Goal: Task Accomplishment & Management: Manage account settings

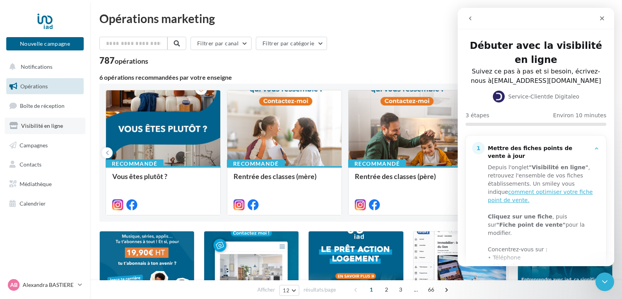
click at [34, 123] on span "Visibilité en ligne" at bounding box center [42, 125] width 42 height 7
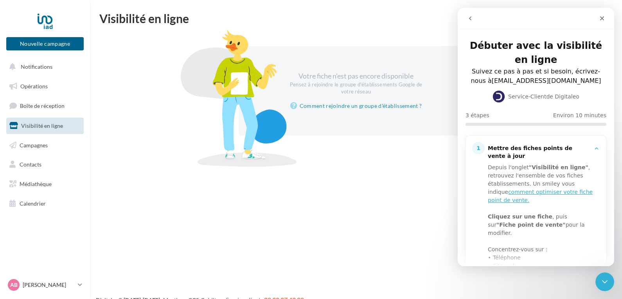
click at [356, 82] on div "Pensez à rejoindre le groupe d'établissements Google de votre réseau" at bounding box center [356, 88] width 134 height 14
click at [238, 118] on div at bounding box center [238, 98] width 137 height 137
drag, startPoint x: 513, startPoint y: 19, endPoint x: 518, endPoint y: 22, distance: 6.5
click at [518, 22] on div "Intercom Messenger" at bounding box center [499, 18] width 72 height 15
drag, startPoint x: 985, startPoint y: 13, endPoint x: 523, endPoint y: 22, distance: 462.2
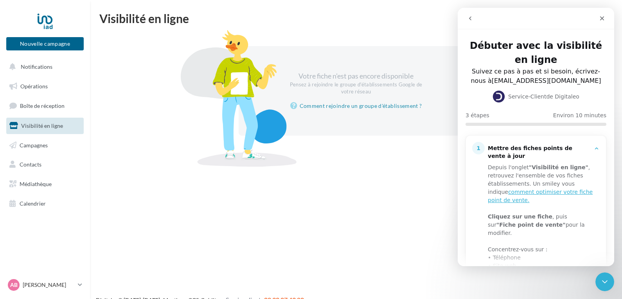
click at [468, 20] on icon "go back" at bounding box center [470, 18] width 6 height 6
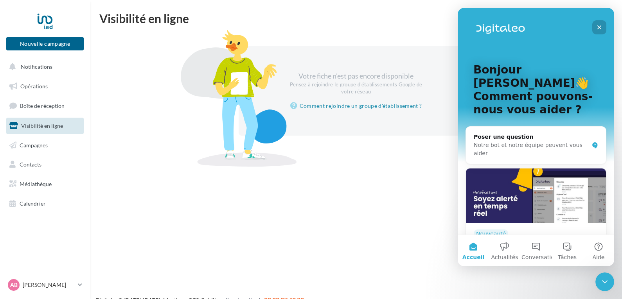
click at [597, 25] on icon "Fermer" at bounding box center [599, 27] width 4 height 4
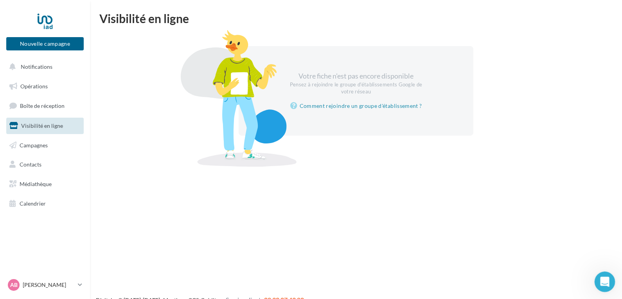
click at [604, 274] on div "Ouvrir le Messenger Intercom" at bounding box center [603, 281] width 26 height 26
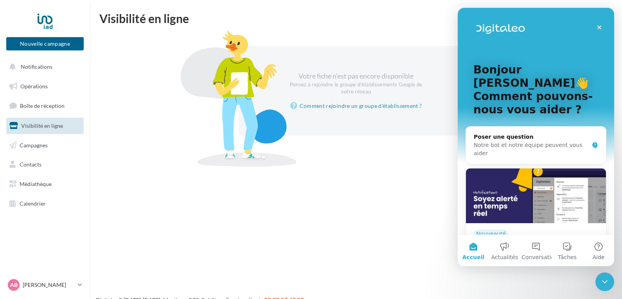
click at [398, 257] on div "Nouvelle campagne Nouvelle campagne Notifications Opérations Boîte de réception…" at bounding box center [311, 162] width 622 height 299
click at [598, 24] on div "Fermer" at bounding box center [599, 27] width 14 height 14
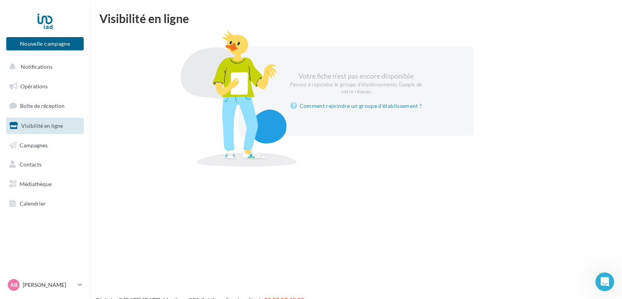
click at [58, 123] on span "Visibilité en ligne" at bounding box center [42, 125] width 42 height 7
click at [50, 147] on link "Campagnes" at bounding box center [45, 145] width 81 height 16
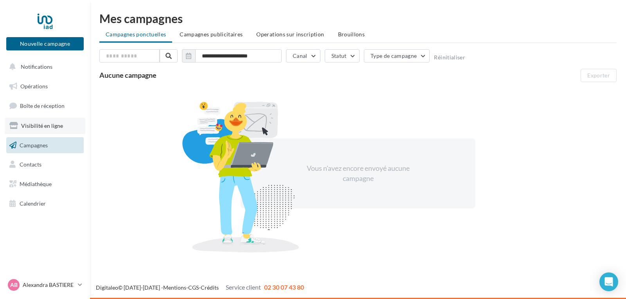
click at [57, 127] on span "Visibilité en ligne" at bounding box center [42, 125] width 42 height 7
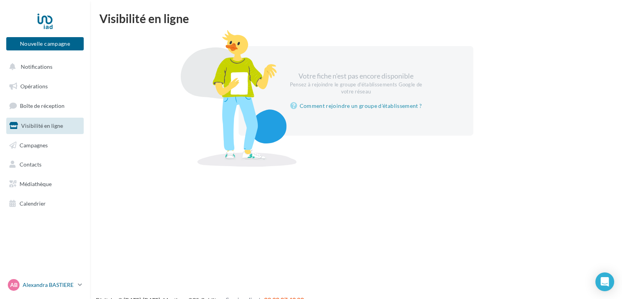
click at [75, 285] on link "AB Alexandra BASTIERE alexandra.bastiere@iadfrance.fr" at bounding box center [44, 285] width 77 height 15
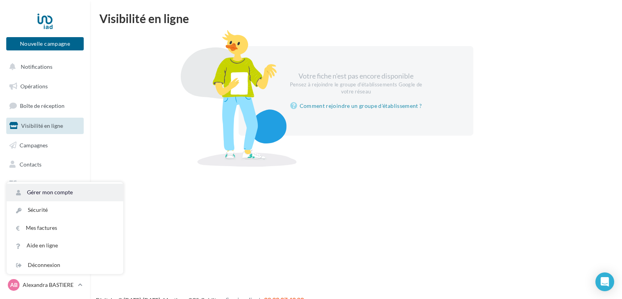
click at [87, 193] on link "Gérer mon compte" at bounding box center [65, 193] width 117 height 18
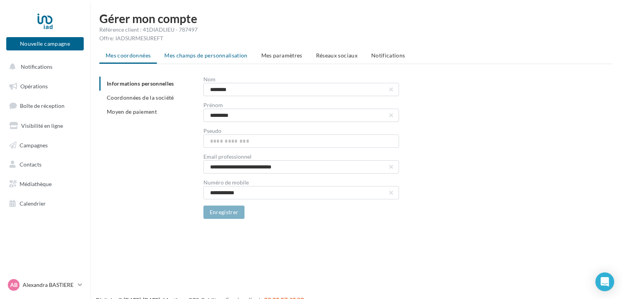
click at [204, 53] on span "Mes champs de personnalisation" at bounding box center [205, 55] width 83 height 7
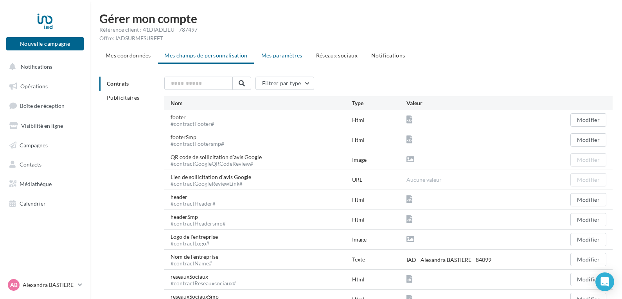
click at [284, 53] on span "Mes paramètres" at bounding box center [281, 55] width 41 height 7
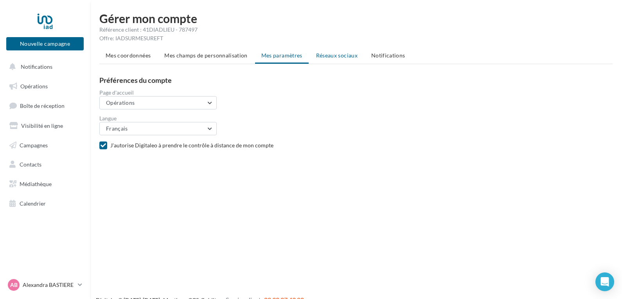
click at [334, 56] on span "Réseaux sociaux" at bounding box center [336, 55] width 41 height 7
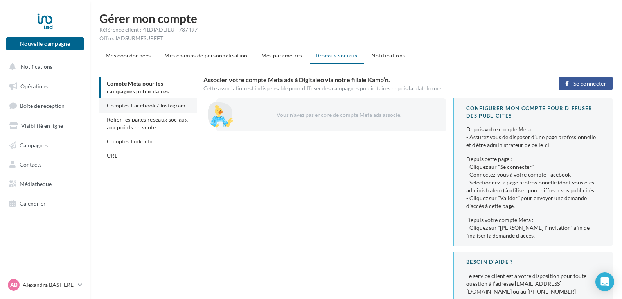
click at [154, 107] on span "Comptes Facebook / Instagram" at bounding box center [146, 105] width 79 height 7
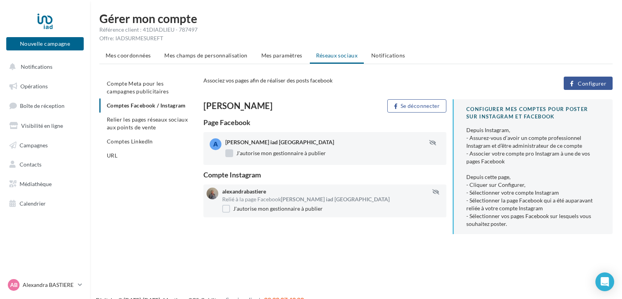
click at [265, 151] on label "J'autorise mon gestionnaire à publier" at bounding box center [275, 153] width 100 height 8
click at [590, 83] on span "Configurer" at bounding box center [591, 84] width 29 height 6
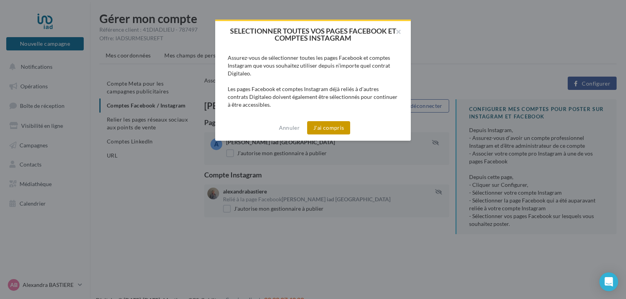
click at [328, 130] on button "J'ai compris" at bounding box center [328, 127] width 43 height 13
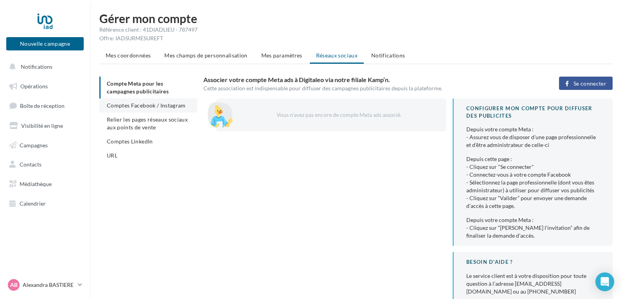
click at [146, 105] on span "Comptes Facebook / Instagram" at bounding box center [146, 105] width 79 height 7
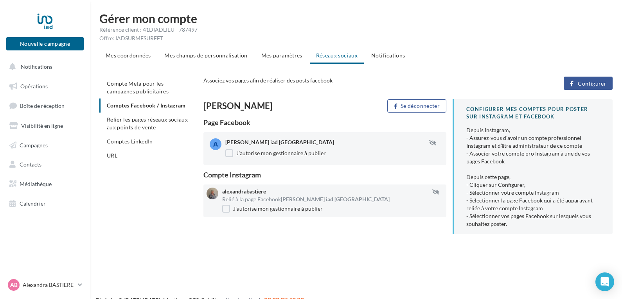
scroll to position [13, 0]
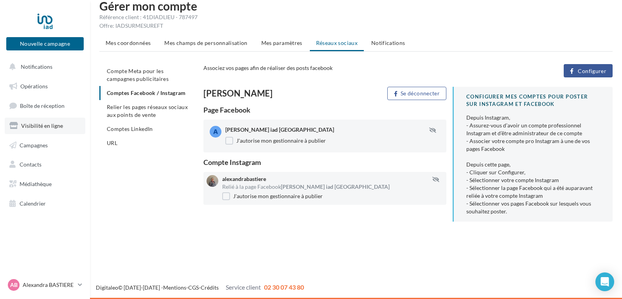
click at [45, 126] on span "Visibilité en ligne" at bounding box center [42, 125] width 42 height 7
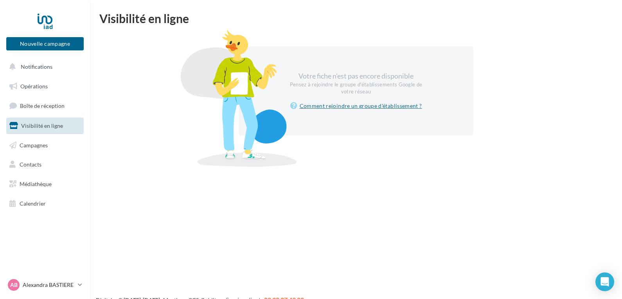
click at [341, 106] on link "Comment rejoindre un groupe d'établissement ?" at bounding box center [356, 105] width 132 height 9
click at [147, 58] on div "Votre fiche n'est pas encore disponible Pensez à rejoindre le groupe d'établiss…" at bounding box center [356, 91] width 494 height 90
click at [52, 44] on button "Nouvelle campagne" at bounding box center [44, 43] width 77 height 13
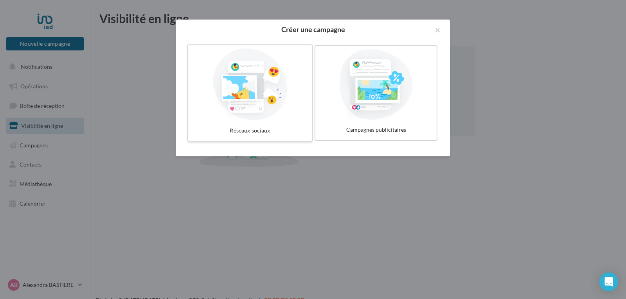
click at [273, 81] on div at bounding box center [249, 84] width 117 height 72
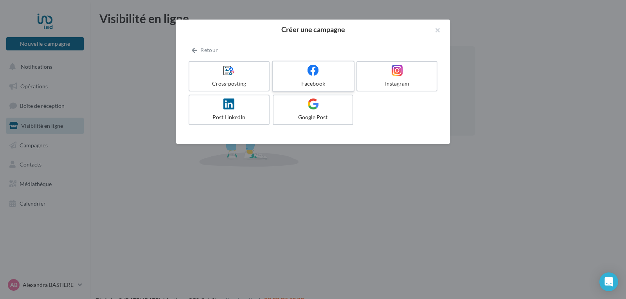
click at [307, 75] on div at bounding box center [313, 71] width 74 height 12
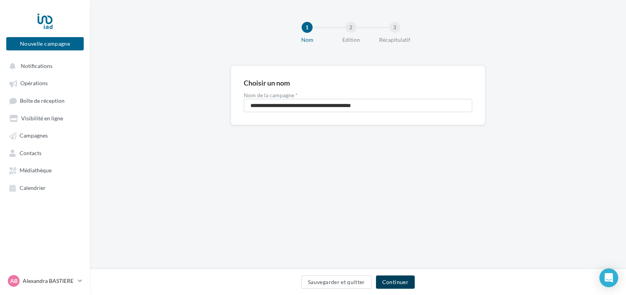
click at [406, 280] on button "Continuer" at bounding box center [395, 282] width 39 height 13
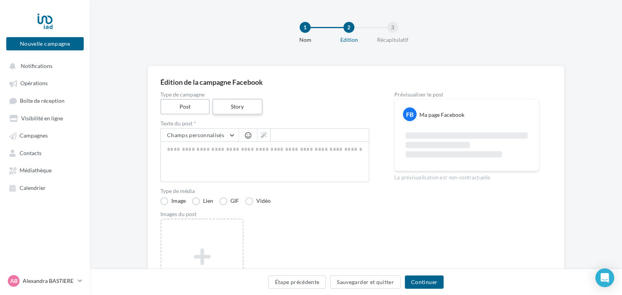
click at [240, 106] on label "Story" at bounding box center [237, 107] width 50 height 16
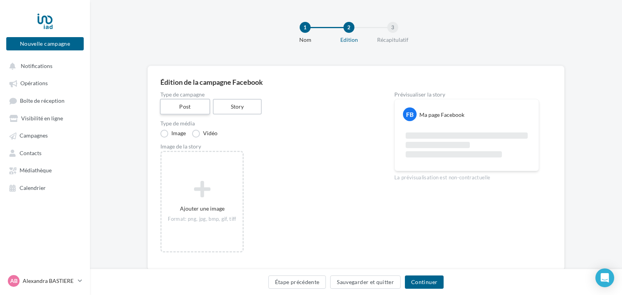
click at [195, 104] on label "Post" at bounding box center [185, 107] width 50 height 16
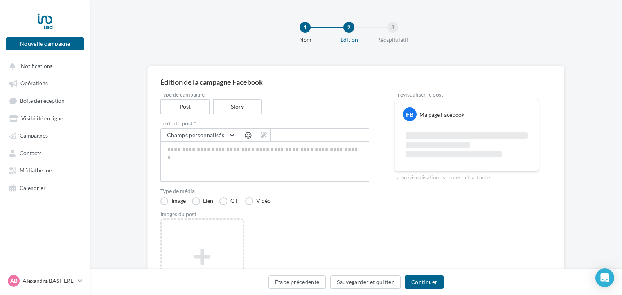
click at [202, 157] on textarea at bounding box center [264, 162] width 209 height 41
type textarea "*"
type textarea "**"
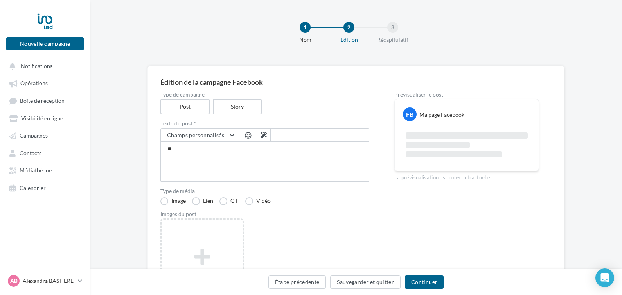
type textarea "***"
type textarea "****"
type textarea "*****"
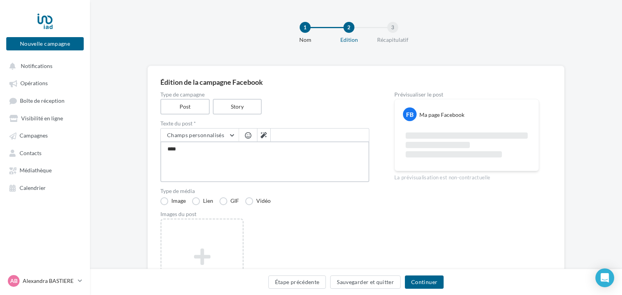
type textarea "*****"
type textarea "****"
type textarea "***"
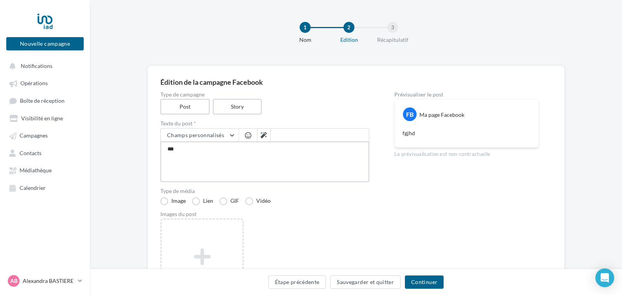
type textarea "**"
type textarea "*"
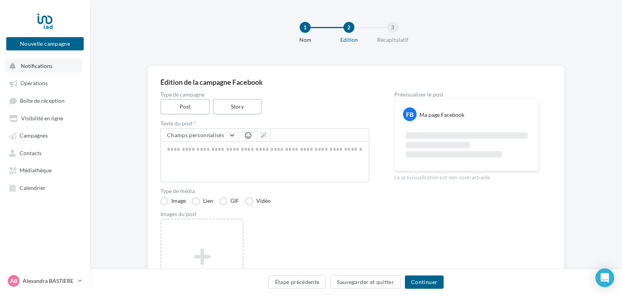
click at [51, 67] on span "Notifications" at bounding box center [37, 66] width 32 height 7
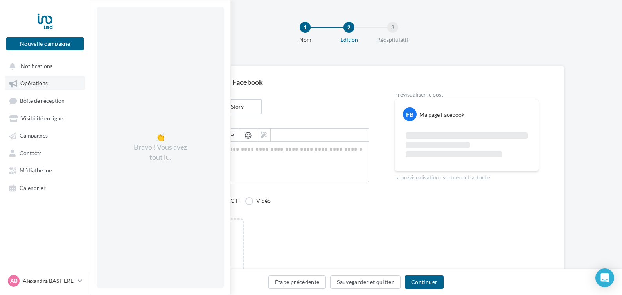
click at [46, 79] on link "Opérations" at bounding box center [45, 83] width 81 height 14
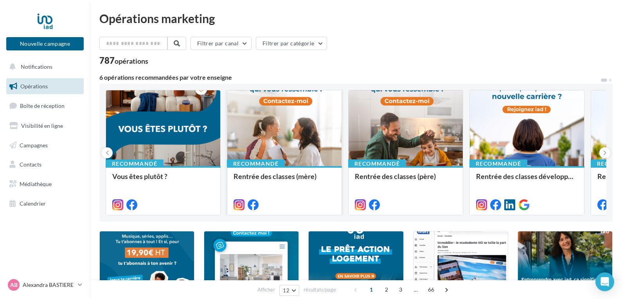
click at [296, 122] on div at bounding box center [284, 128] width 114 height 77
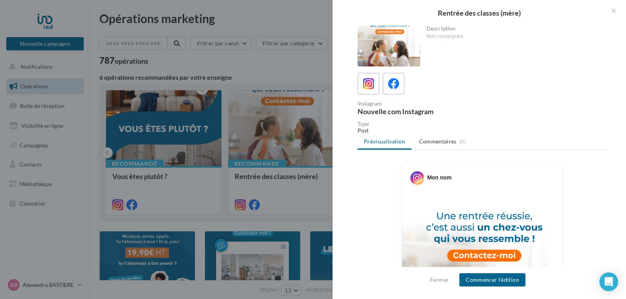
drag, startPoint x: 620, startPoint y: 88, endPoint x: 625, endPoint y: 77, distance: 11.6
click at [621, 77] on div "Description Non renseignée Instagram Nouvelle com Instagram Type Post Prévisual…" at bounding box center [481, 150] width 299 height 248
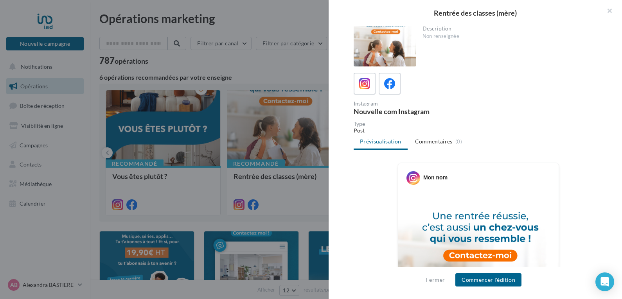
click at [278, 65] on div at bounding box center [311, 149] width 622 height 299
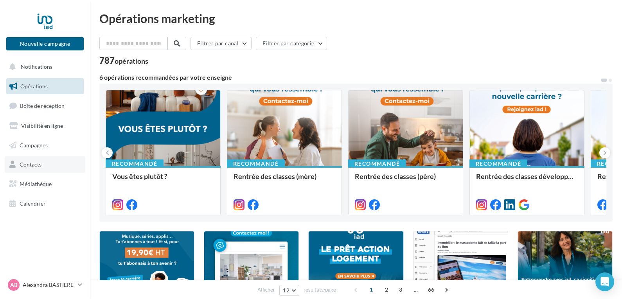
click at [47, 163] on link "Contacts" at bounding box center [45, 164] width 81 height 16
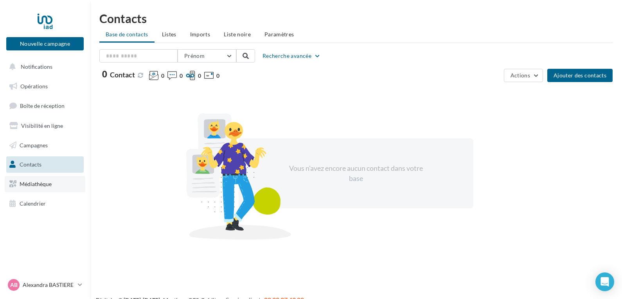
click at [37, 180] on link "Médiathèque" at bounding box center [45, 184] width 81 height 16
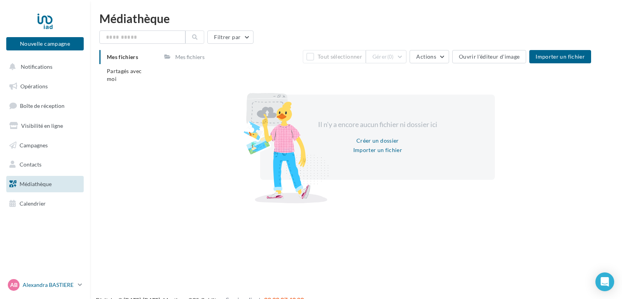
click at [78, 281] on link "AB [PERSON_NAME] [PERSON_NAME][EMAIL_ADDRESS][DOMAIN_NAME]" at bounding box center [44, 285] width 77 height 15
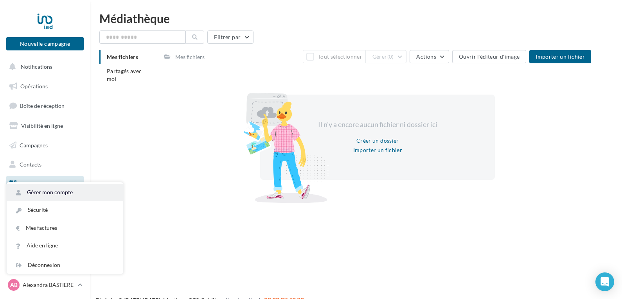
click at [85, 190] on link "Gérer mon compte" at bounding box center [65, 193] width 117 height 18
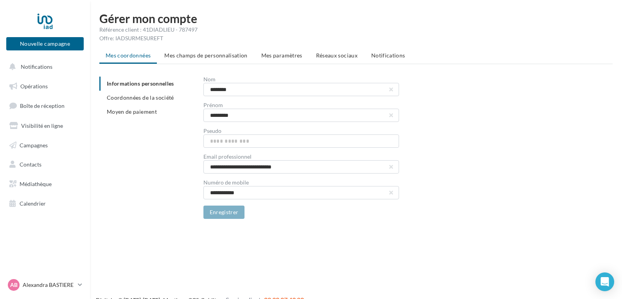
scroll to position [13, 0]
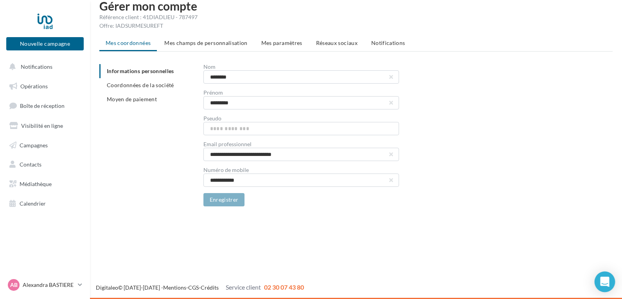
click at [605, 279] on icon "Open Intercom Messenger" at bounding box center [604, 282] width 9 height 10
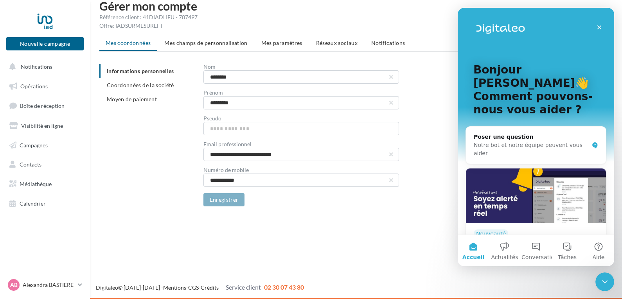
scroll to position [0, 0]
click at [545, 141] on div "Notre bot et notre équipe peuvent vous aider" at bounding box center [530, 149] width 115 height 16
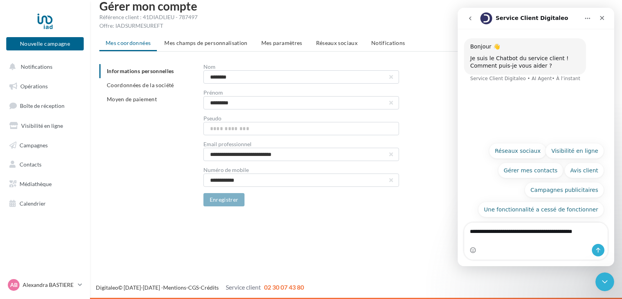
type textarea "**********"
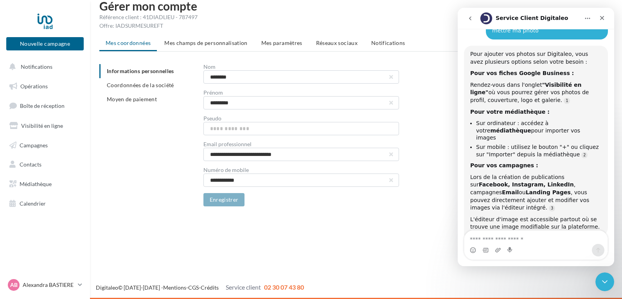
scroll to position [78, 0]
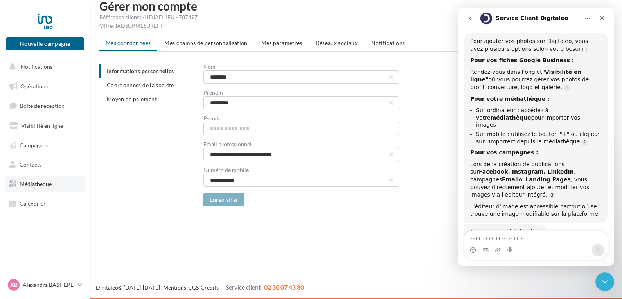
click at [33, 181] on span "Médiathèque" at bounding box center [36, 184] width 32 height 7
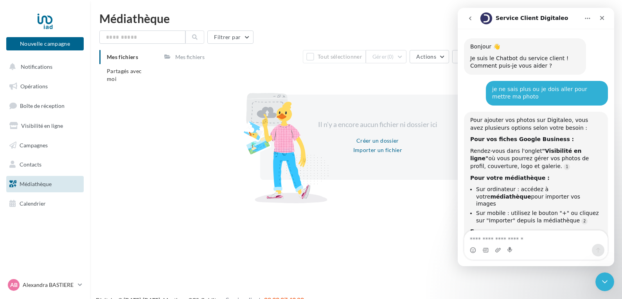
scroll to position [90, 0]
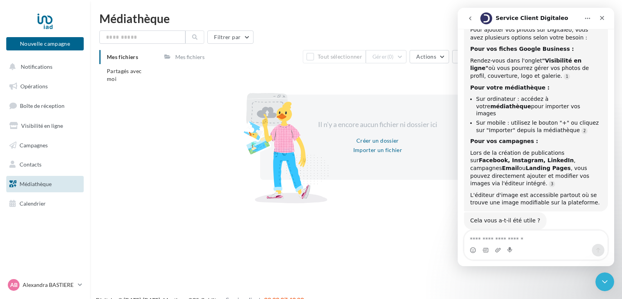
type textarea "*"
drag, startPoint x: 974, startPoint y: 15, endPoint x: 521, endPoint y: 17, distance: 453.5
click at [521, 17] on nav "Service Client Digitaleo" at bounding box center [535, 18] width 156 height 21
click at [532, 11] on nav "Service Client Digitaleo" at bounding box center [535, 18] width 156 height 21
click at [245, 38] on button "Filtrer par" at bounding box center [230, 36] width 46 height 13
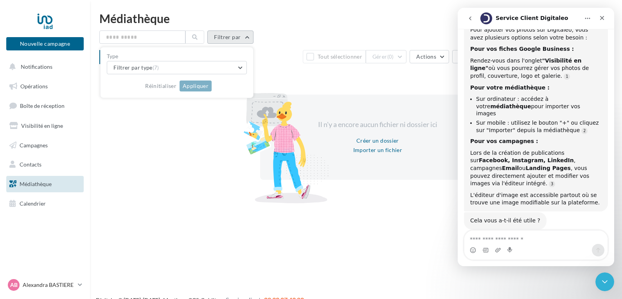
click at [245, 38] on button "Filtrer par" at bounding box center [230, 36] width 46 height 13
drag, startPoint x: 155, startPoint y: 97, endPoint x: 620, endPoint y: 93, distance: 464.9
click at [620, 93] on div "Médiathèque Filtrer par Mes fichiers Partagés avec moi Mes fichiers Tout sélect…" at bounding box center [356, 109] width 532 height 192
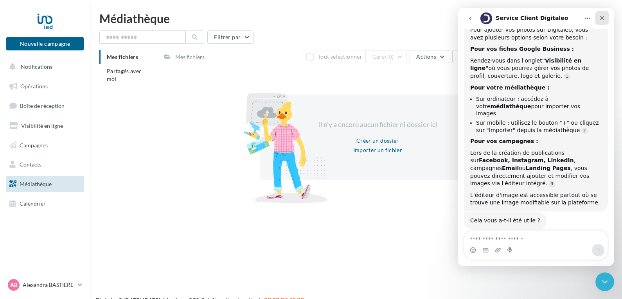
click at [601, 17] on icon "Fermer" at bounding box center [602, 18] width 4 height 4
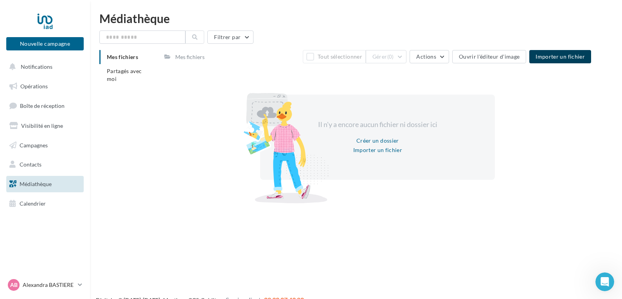
click at [562, 56] on span "Importer un fichier" at bounding box center [559, 56] width 49 height 7
click at [494, 54] on button "Ouvrir l'éditeur d'image" at bounding box center [489, 56] width 74 height 13
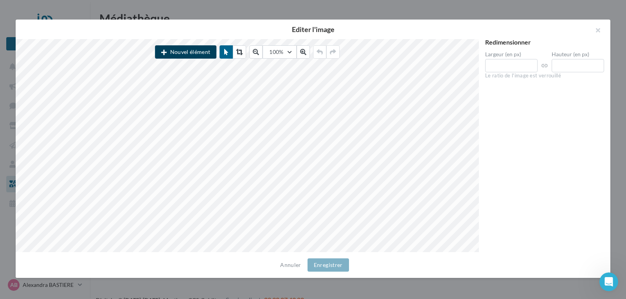
click at [180, 50] on button "Nouvel élément" at bounding box center [185, 51] width 61 height 13
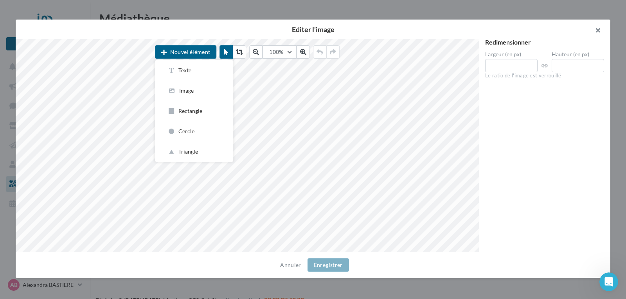
click at [596, 29] on button "button" at bounding box center [594, 31] width 31 height 23
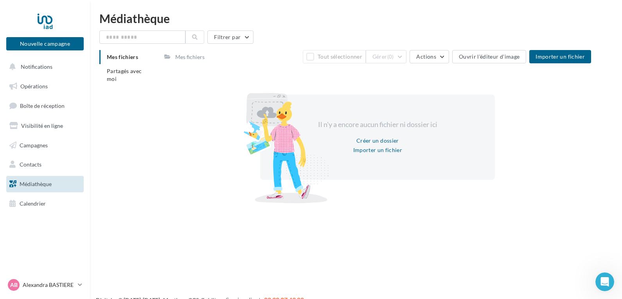
click at [547, 158] on div "Il n'y a encore aucun fichier ni dossier ici Créer un dossier Importer un fichi…" at bounding box center [377, 137] width 377 height 85
click at [41, 163] on span "Contacts" at bounding box center [31, 164] width 22 height 7
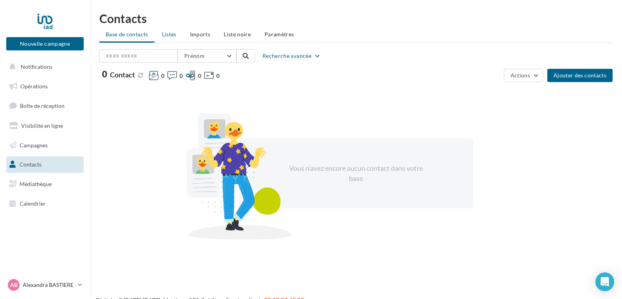
click at [168, 33] on span "Listes" at bounding box center [169, 34] width 14 height 7
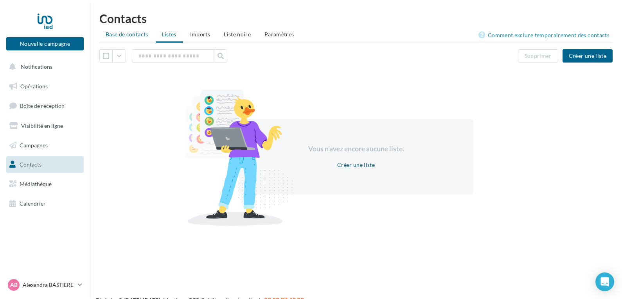
click at [133, 33] on span "Base de contacts" at bounding box center [127, 34] width 43 height 7
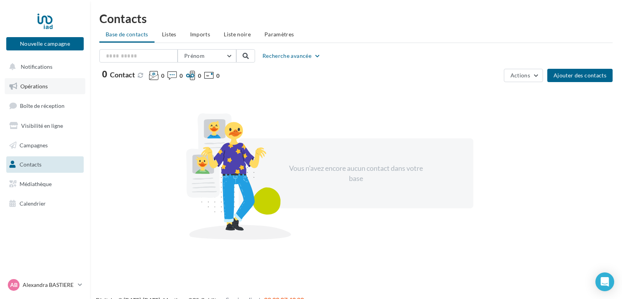
click at [44, 84] on span "Opérations" at bounding box center [33, 86] width 27 height 7
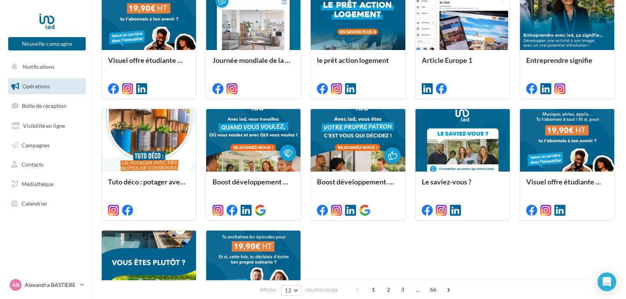
scroll to position [260, 0]
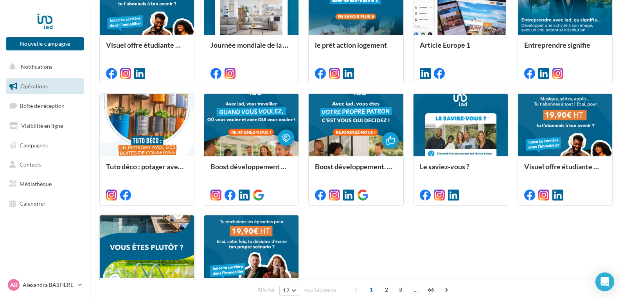
click at [168, 246] on div at bounding box center [147, 246] width 94 height 63
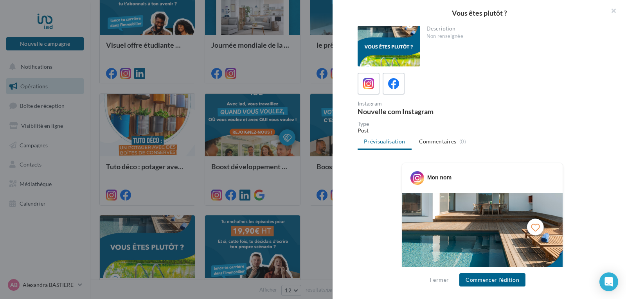
drag, startPoint x: 625, startPoint y: 116, endPoint x: 625, endPoint y: 151, distance: 35.2
click at [621, 151] on div "Description Non renseignée Instagram Nouvelle com Instagram Type Post Prévisual…" at bounding box center [481, 150] width 299 height 248
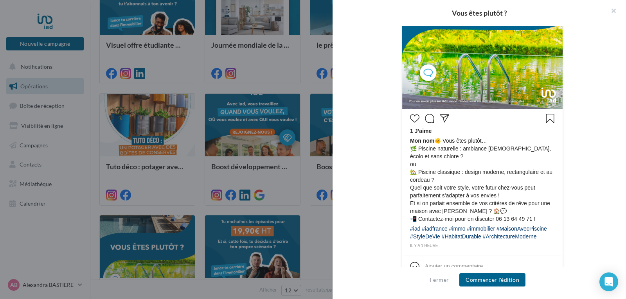
scroll to position [294, 0]
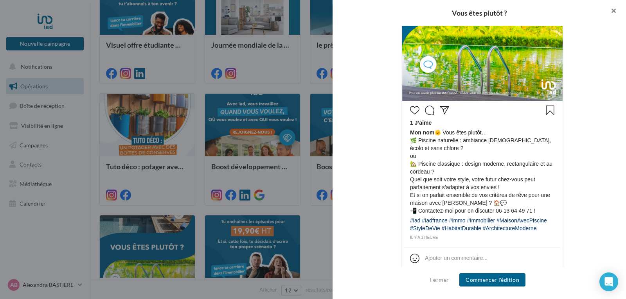
click at [614, 7] on button "button" at bounding box center [609, 11] width 31 height 23
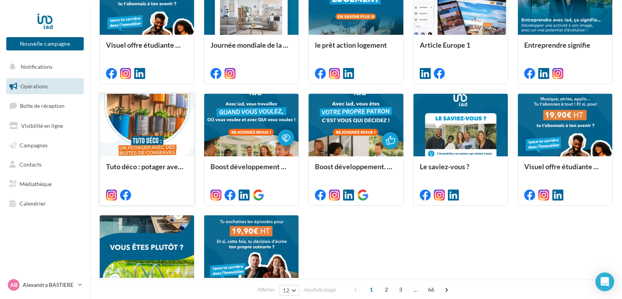
click at [144, 112] on div at bounding box center [147, 125] width 94 height 63
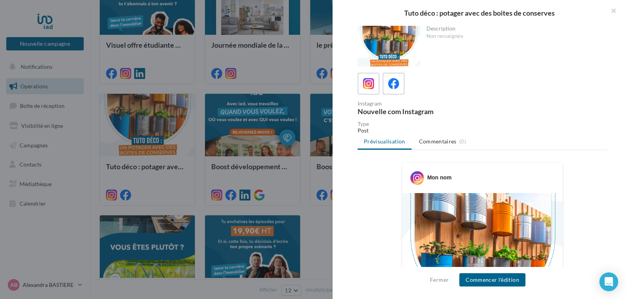
drag, startPoint x: 625, startPoint y: 65, endPoint x: 625, endPoint y: 99, distance: 34.0
click at [621, 99] on div "Description Non renseignée Instagram Nouvelle com Instagram Type Post Prévisual…" at bounding box center [481, 150] width 299 height 248
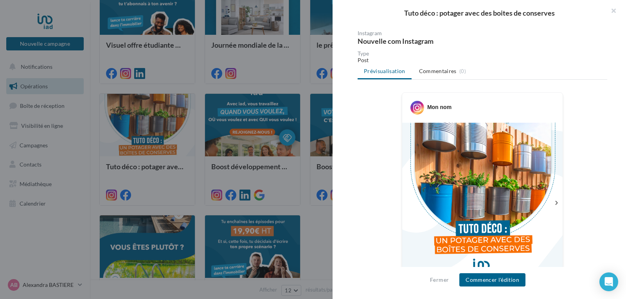
scroll to position [63, 0]
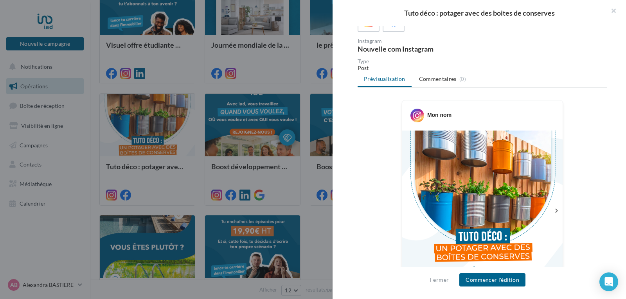
click at [621, 99] on div "Description Non renseignée Instagram Nouvelle com Instagram Type Post Prévisual…" at bounding box center [481, 150] width 299 height 248
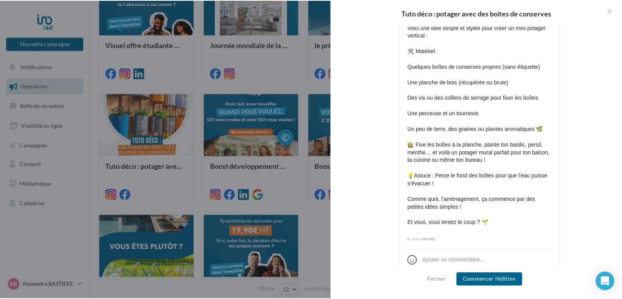
scroll to position [407, 0]
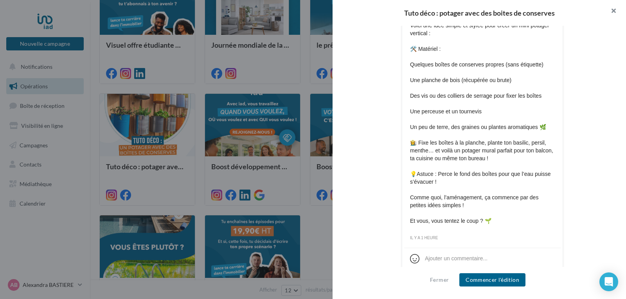
click at [611, 9] on button "button" at bounding box center [609, 11] width 31 height 23
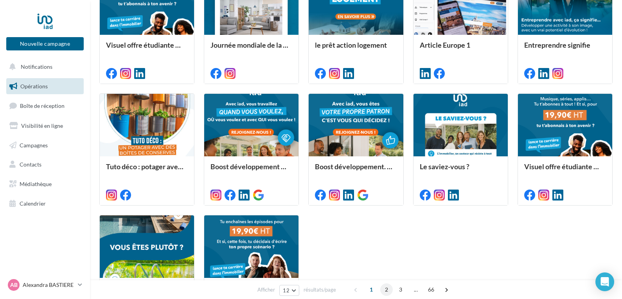
click at [385, 286] on span "2" at bounding box center [386, 289] width 13 height 13
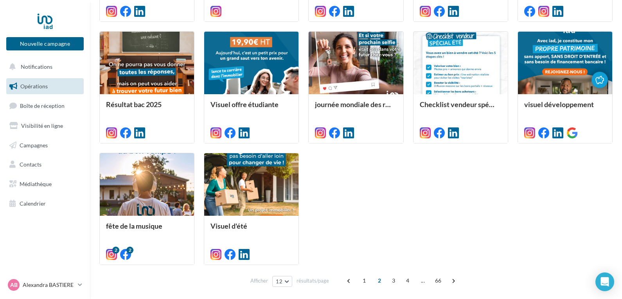
scroll to position [323, 0]
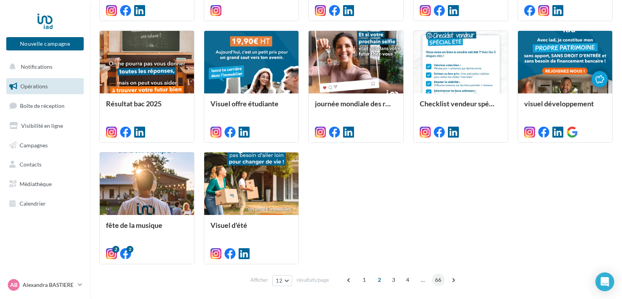
click at [436, 277] on span "66" at bounding box center [438, 280] width 13 height 13
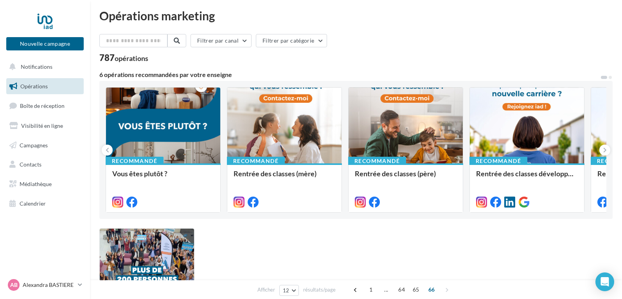
scroll to position [0, 0]
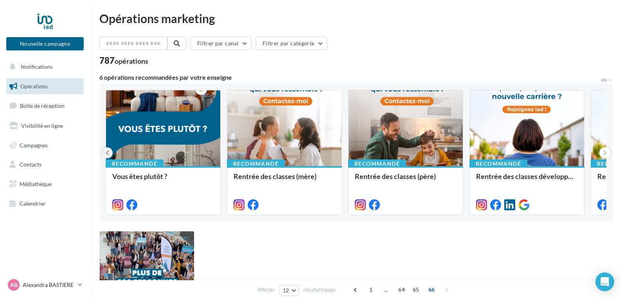
click at [107, 152] on icon at bounding box center [108, 153] width 4 height 8
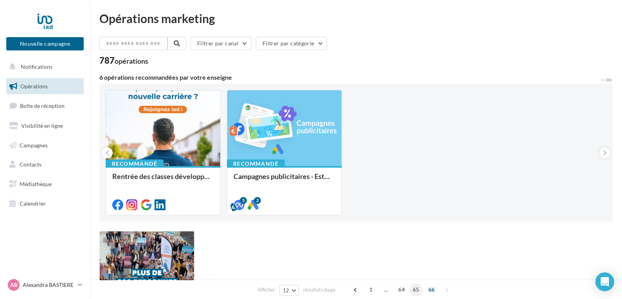
click at [409, 289] on span "65" at bounding box center [415, 289] width 13 height 13
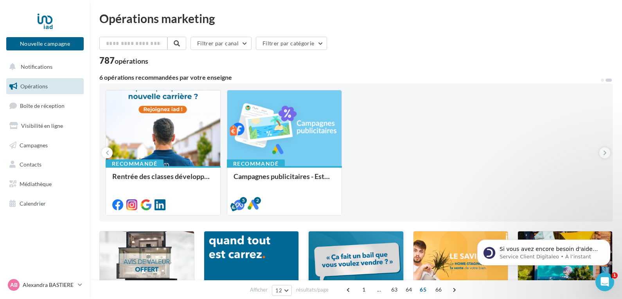
click at [372, 252] on div at bounding box center [355, 262] width 94 height 63
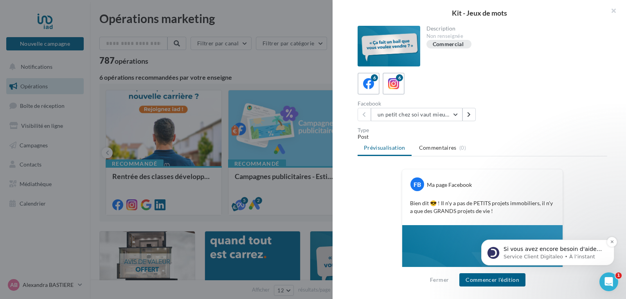
click at [597, 250] on p "Si vous avez encore besoin d'aide pour ajouter votre photo, n'hésitez pas à me …" at bounding box center [553, 250] width 101 height 8
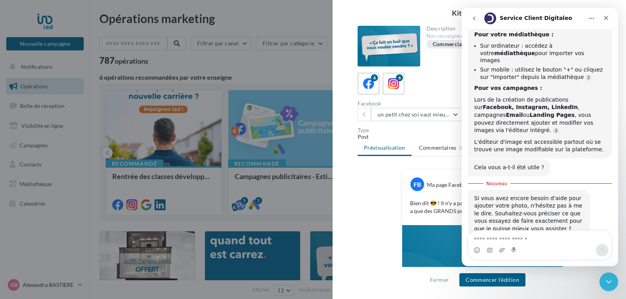
scroll to position [152, 0]
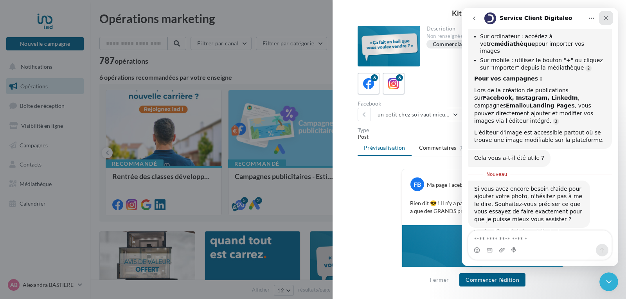
click at [607, 17] on icon "Fermer" at bounding box center [606, 18] width 4 height 4
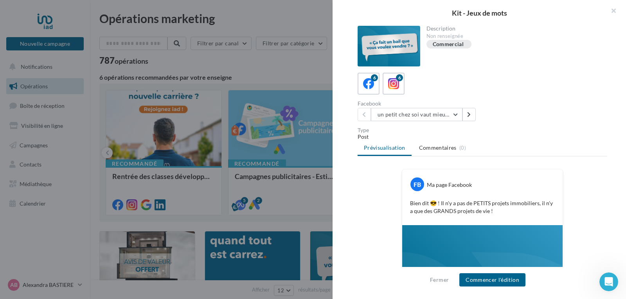
scroll to position [139, 0]
click at [371, 83] on icon at bounding box center [368, 83] width 11 height 11
click at [495, 277] on button "Commencer l'édition" at bounding box center [492, 279] width 66 height 13
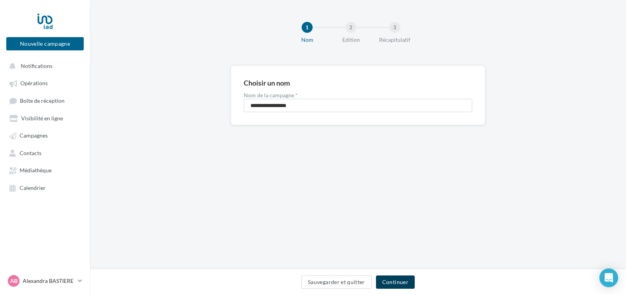
click at [403, 281] on button "Continuer" at bounding box center [395, 282] width 39 height 13
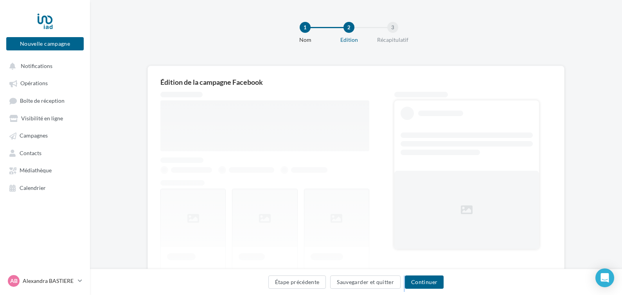
click at [403, 281] on div "Étape précédente Sauvegarder et quitter Continuer" at bounding box center [355, 284] width 519 height 16
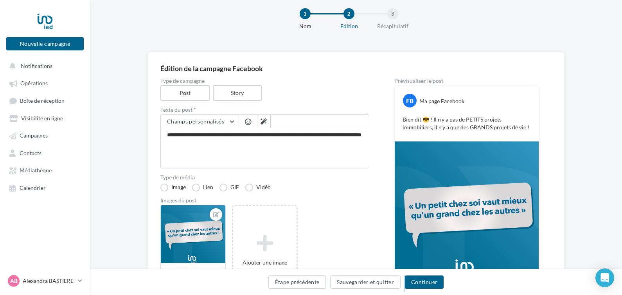
scroll to position [14, 0]
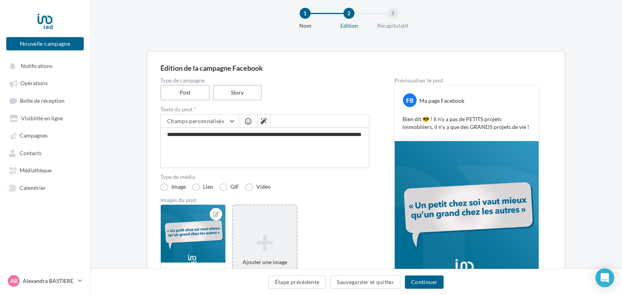
click at [255, 220] on div "Ajouter une image Format: png, jpg" at bounding box center [264, 255] width 65 height 102
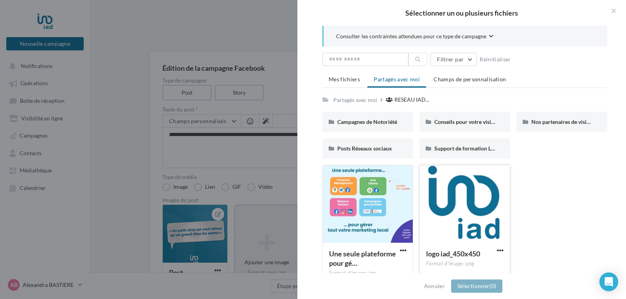
click at [437, 207] on div at bounding box center [465, 204] width 90 height 78
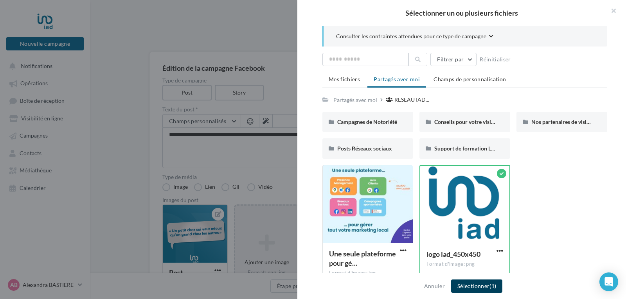
click at [472, 284] on button "Sélectionner (1)" at bounding box center [476, 286] width 51 height 13
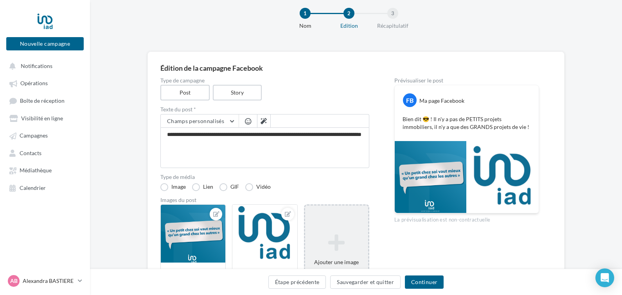
click at [337, 238] on icon at bounding box center [336, 242] width 57 height 19
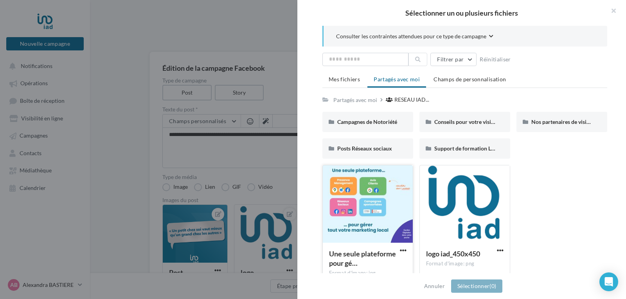
click at [404, 173] on div at bounding box center [368, 204] width 90 height 78
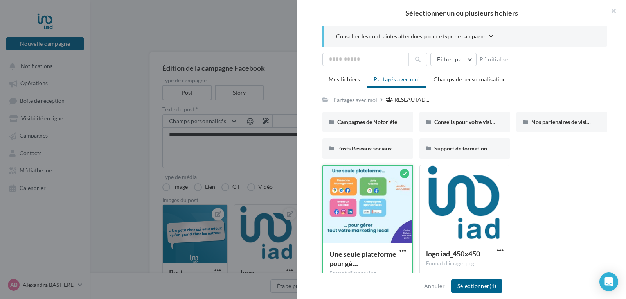
click at [404, 173] on div at bounding box center [404, 173] width 9 height 9
click at [392, 213] on div at bounding box center [367, 205] width 89 height 78
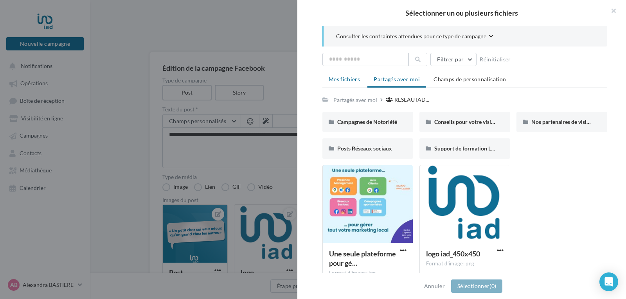
click at [346, 79] on span "Mes fichiers" at bounding box center [343, 79] width 31 height 7
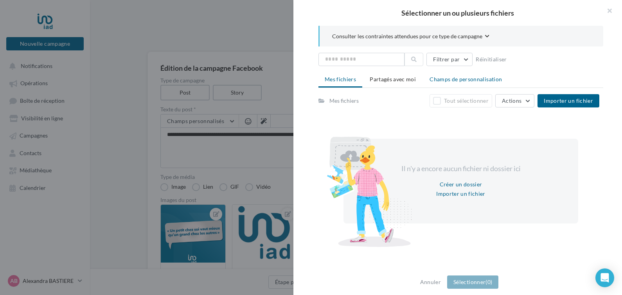
click at [451, 79] on span "Champs de personnalisation" at bounding box center [465, 79] width 72 height 7
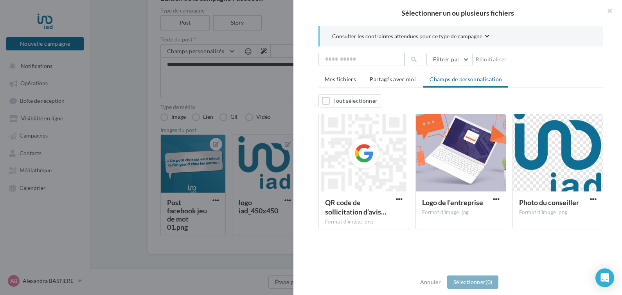
scroll to position [84, 0]
click at [608, 9] on button "button" at bounding box center [605, 11] width 31 height 23
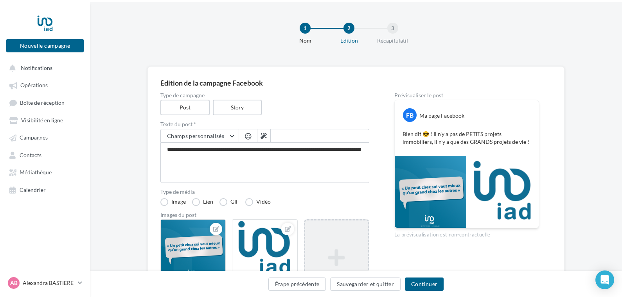
scroll to position [0, 0]
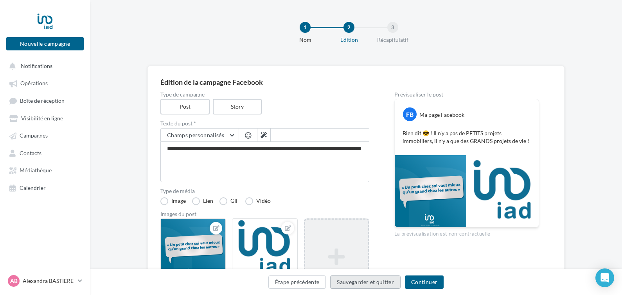
click at [362, 279] on button "Sauvegarder et quitter" at bounding box center [365, 282] width 70 height 13
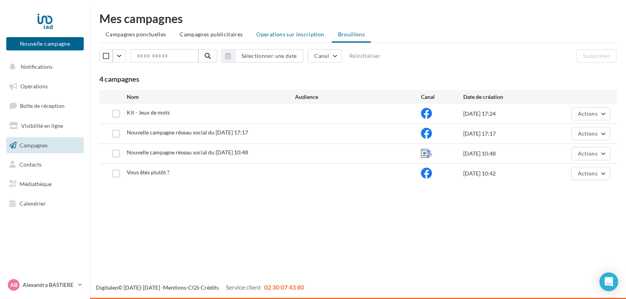
click at [279, 33] on span "Operations sur inscription" at bounding box center [290, 34] width 68 height 7
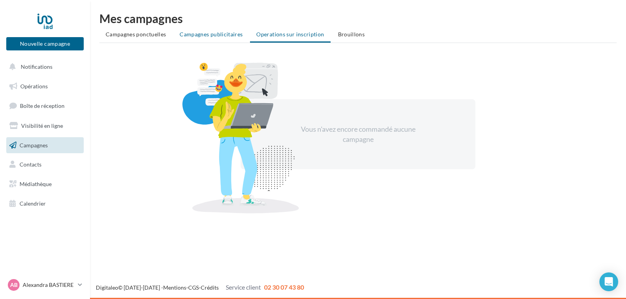
click at [207, 34] on span "Campagnes publicitaires" at bounding box center [210, 34] width 63 height 7
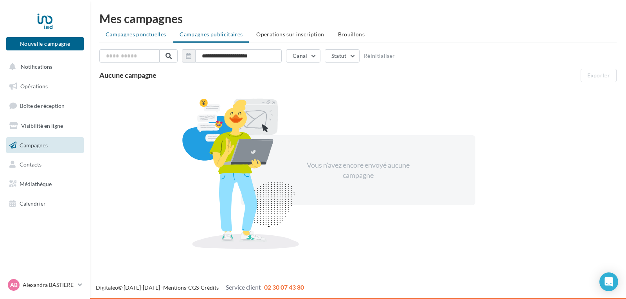
click at [143, 32] on span "Campagnes ponctuelles" at bounding box center [136, 34] width 60 height 7
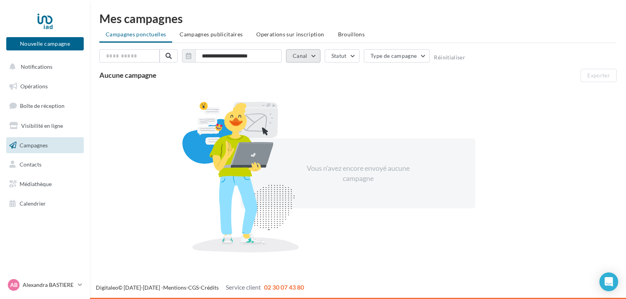
click at [315, 55] on button "Canal" at bounding box center [303, 55] width 34 height 13
click at [354, 53] on button "Statut" at bounding box center [342, 55] width 35 height 13
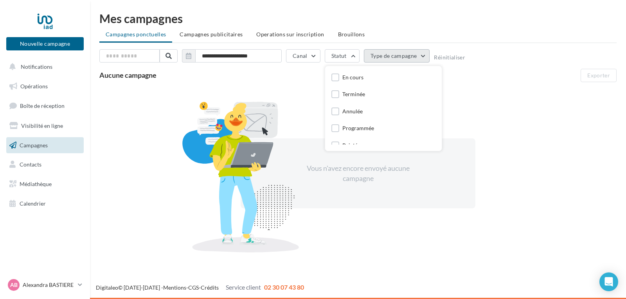
click at [422, 52] on button "Type de campagne" at bounding box center [397, 55] width 66 height 13
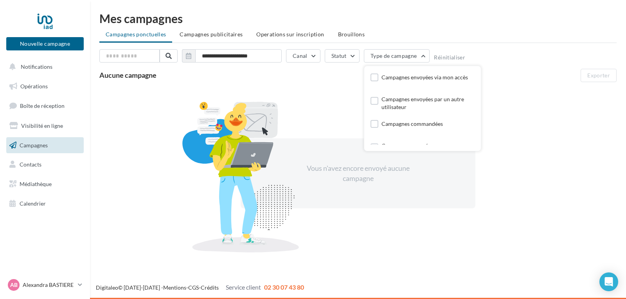
click at [334, 91] on div "Vous n'avez encore envoyé aucune campagne" at bounding box center [357, 173] width 517 height 170
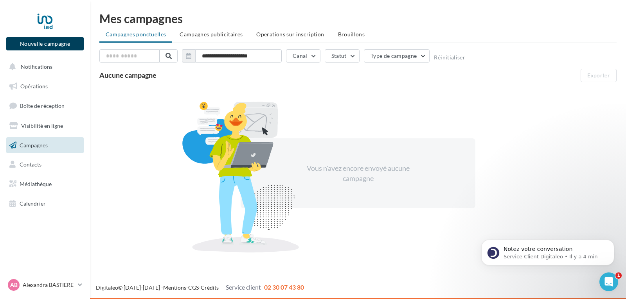
click at [61, 42] on button "Nouvelle campagne" at bounding box center [44, 43] width 77 height 13
click at [57, 107] on div at bounding box center [313, 137] width 626 height 299
click at [57, 107] on span "Boîte de réception" at bounding box center [42, 105] width 45 height 7
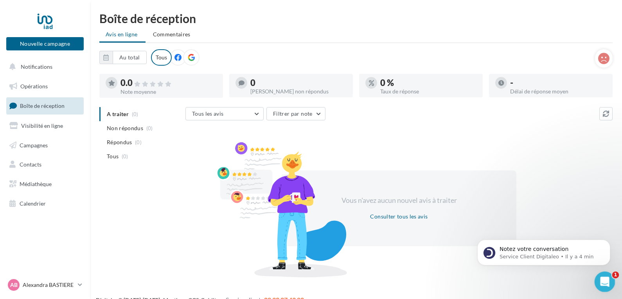
click at [604, 275] on div "Ouvrir le Messenger Intercom" at bounding box center [603, 281] width 26 height 26
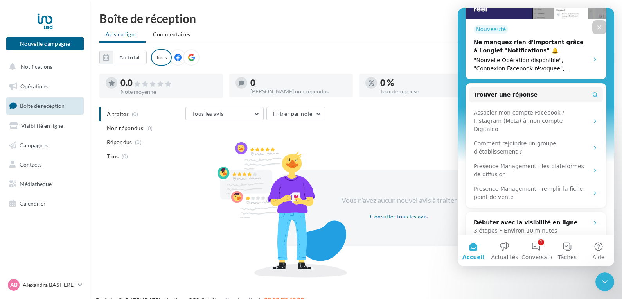
scroll to position [257, 0]
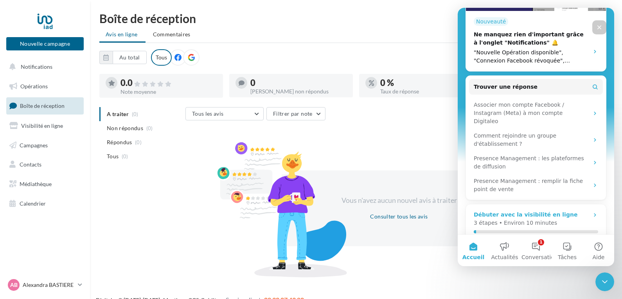
click at [554, 211] on div "Débuter avec la visibilité en ligne" at bounding box center [525, 215] width 104 height 8
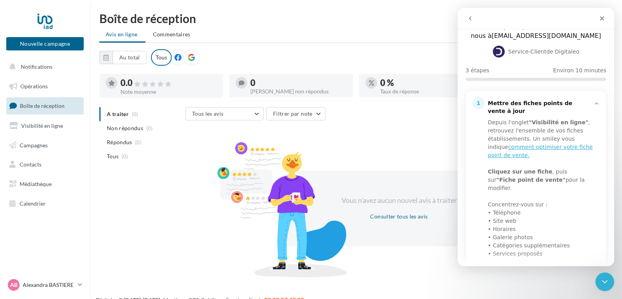
scroll to position [47, 0]
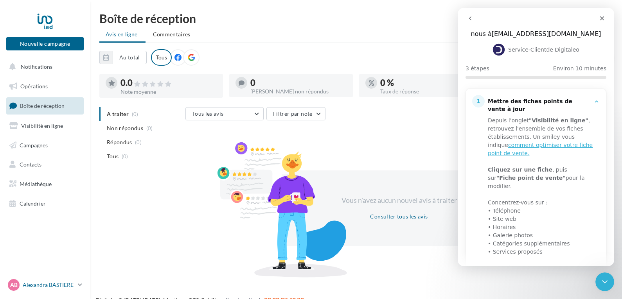
click at [76, 283] on link "AB Alexandra BASTIERE alexandra.bastiere@iadfrance.fr" at bounding box center [44, 285] width 77 height 15
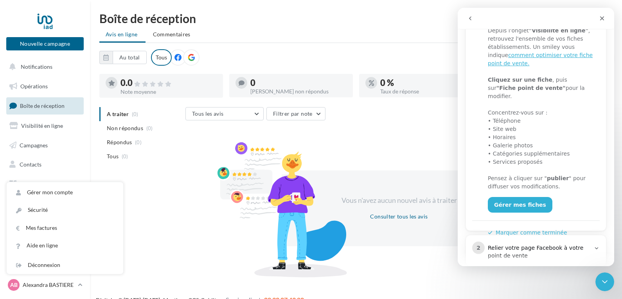
scroll to position [136, 0]
click at [502, 198] on link "Gérer mes fiches" at bounding box center [520, 206] width 65 height 16
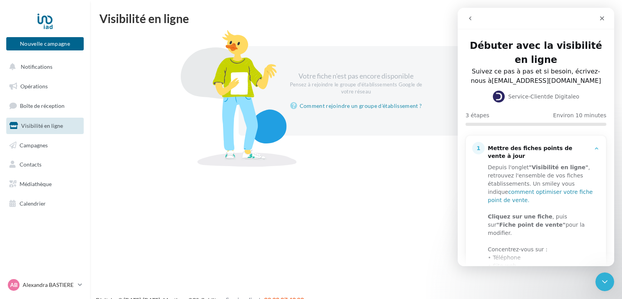
click at [507, 189] on link "comment optimiser votre fiche point de vente." at bounding box center [540, 196] width 105 height 14
